Goal: Task Accomplishment & Management: Use online tool/utility

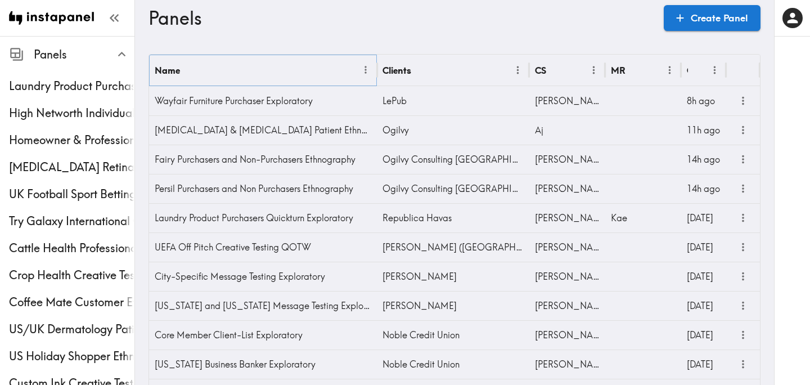
click at [357, 69] on button "Menu" at bounding box center [365, 69] width 17 height 17
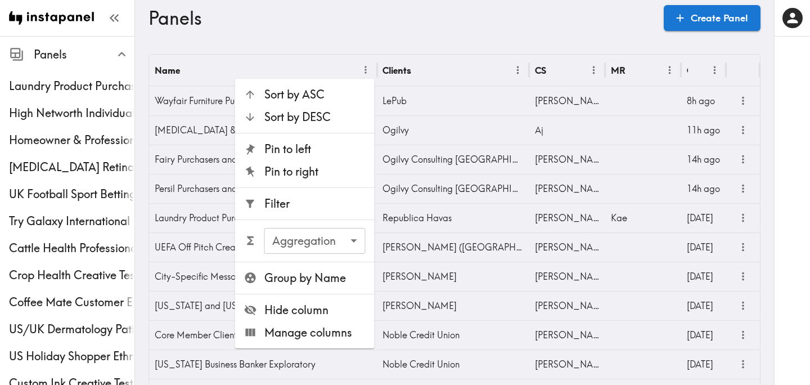
click at [310, 197] on span "Filter" at bounding box center [314, 204] width 101 height 16
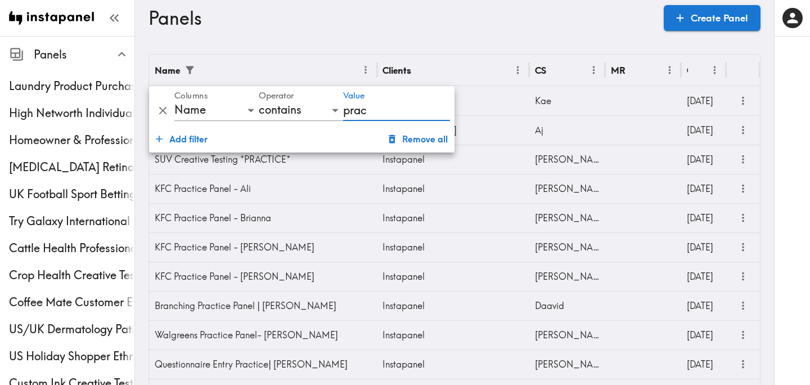
type input "prac"
click at [452, 25] on h3 "Panels" at bounding box center [401, 17] width 506 height 21
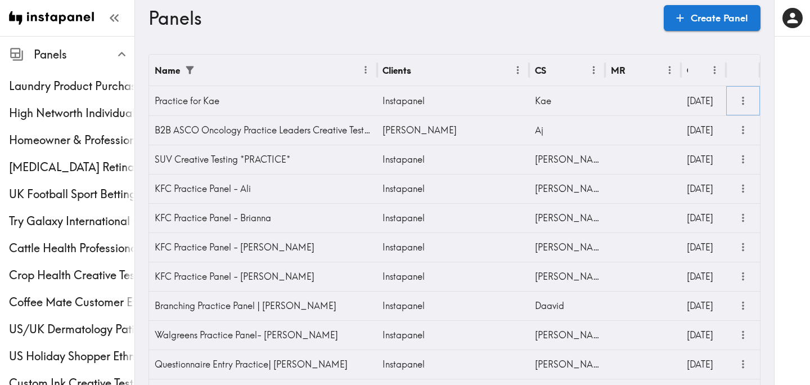
click at [741, 98] on icon "more" at bounding box center [743, 100] width 13 height 13
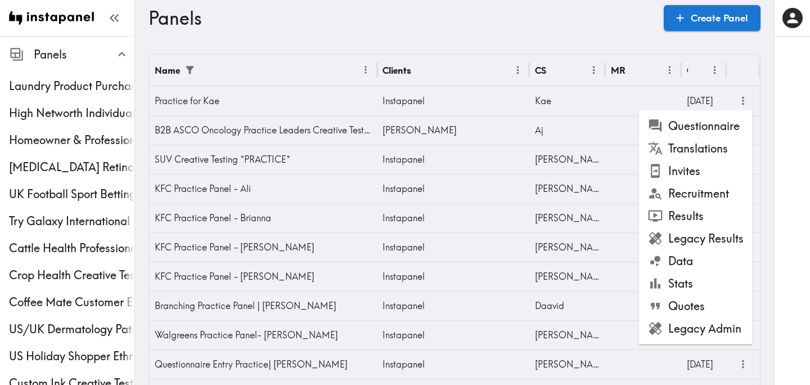
click at [705, 116] on li "Questionnaire" at bounding box center [696, 126] width 114 height 22
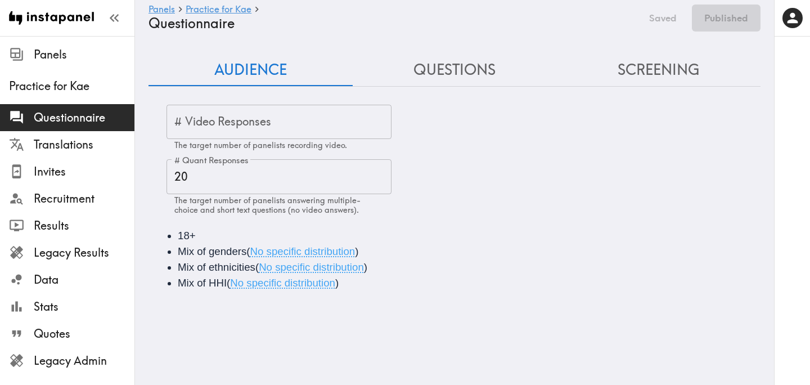
click at [472, 64] on button "Questions" at bounding box center [455, 70] width 204 height 32
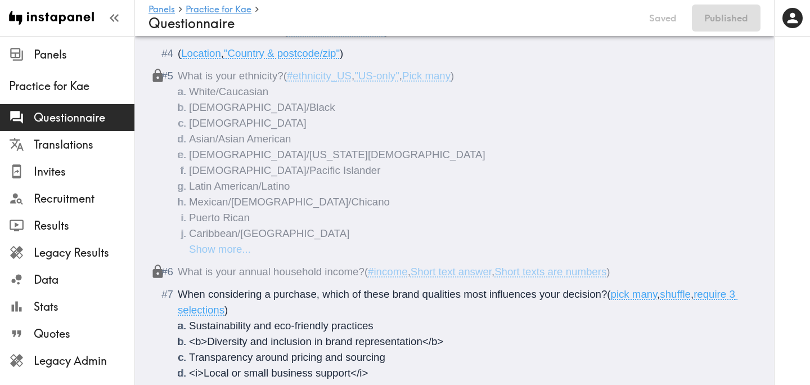
scroll to position [308, 0]
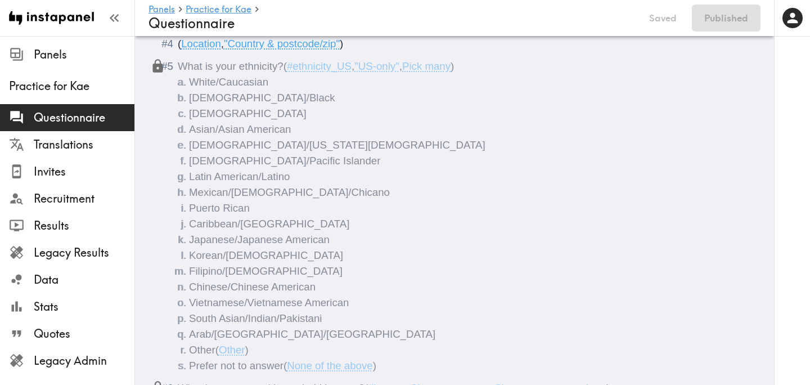
click at [234, 242] on ol "White/Caucasian [DEMOGRAPHIC_DATA]/[DEMOGRAPHIC_DATA]/[DEMOGRAPHIC_DATA] [DEMOG…" at bounding box center [462, 223] width 569 height 299
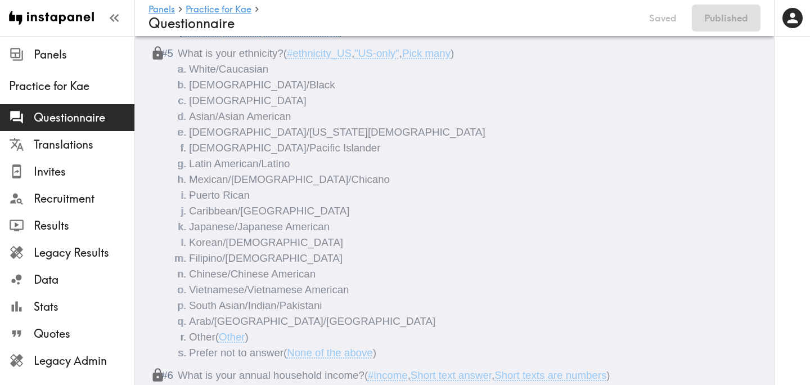
scroll to position [313, 0]
